Goal: Information Seeking & Learning: Learn about a topic

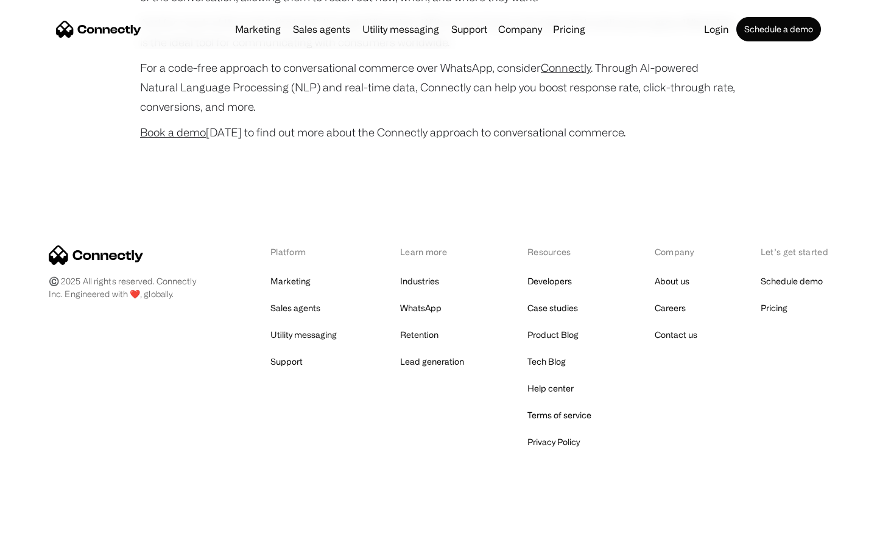
scroll to position [4815, 0]
